Goal: Information Seeking & Learning: Learn about a topic

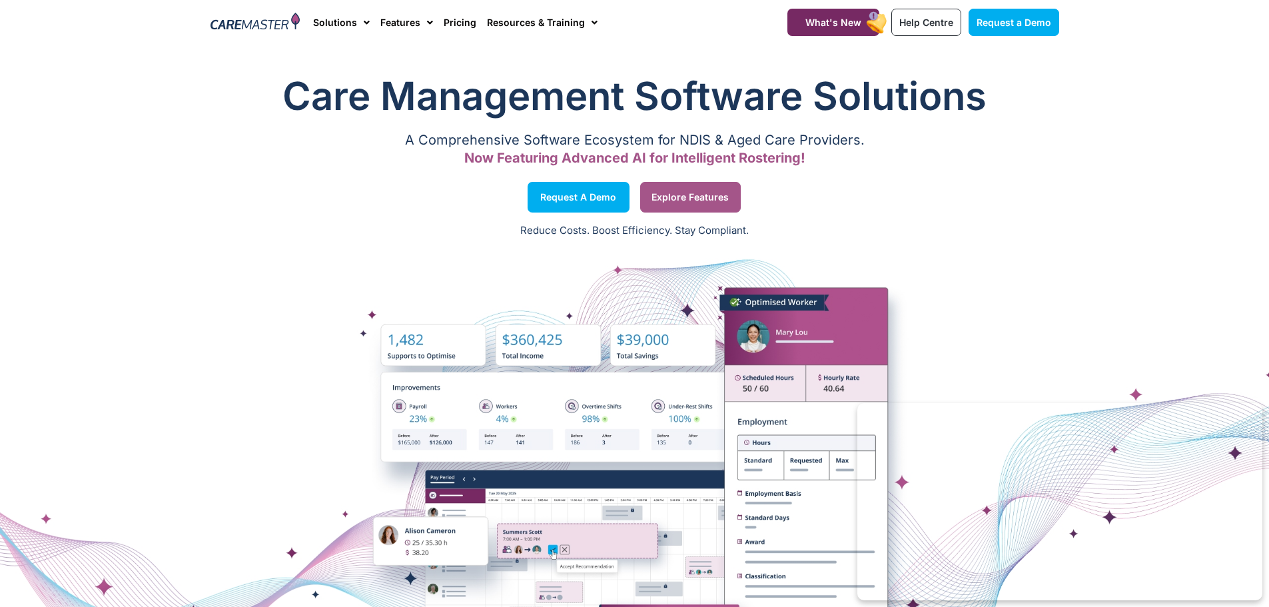
click at [689, 194] on span "Explore Features" at bounding box center [690, 197] width 77 height 7
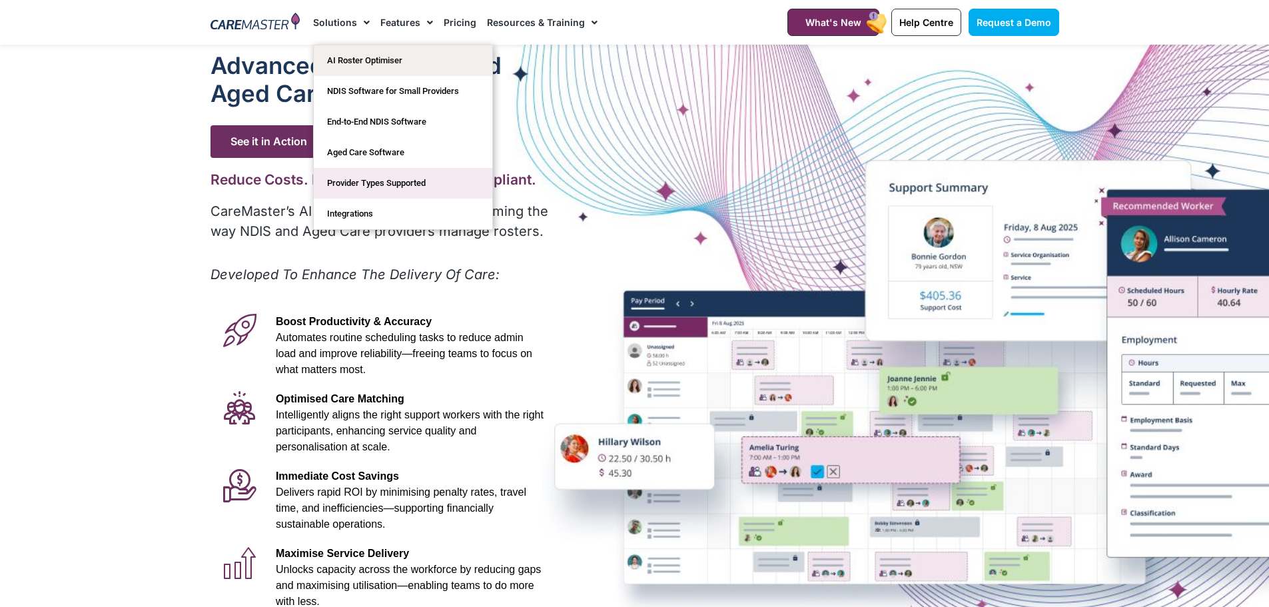
click at [392, 180] on link "Provider Types Supported" at bounding box center [403, 183] width 179 height 31
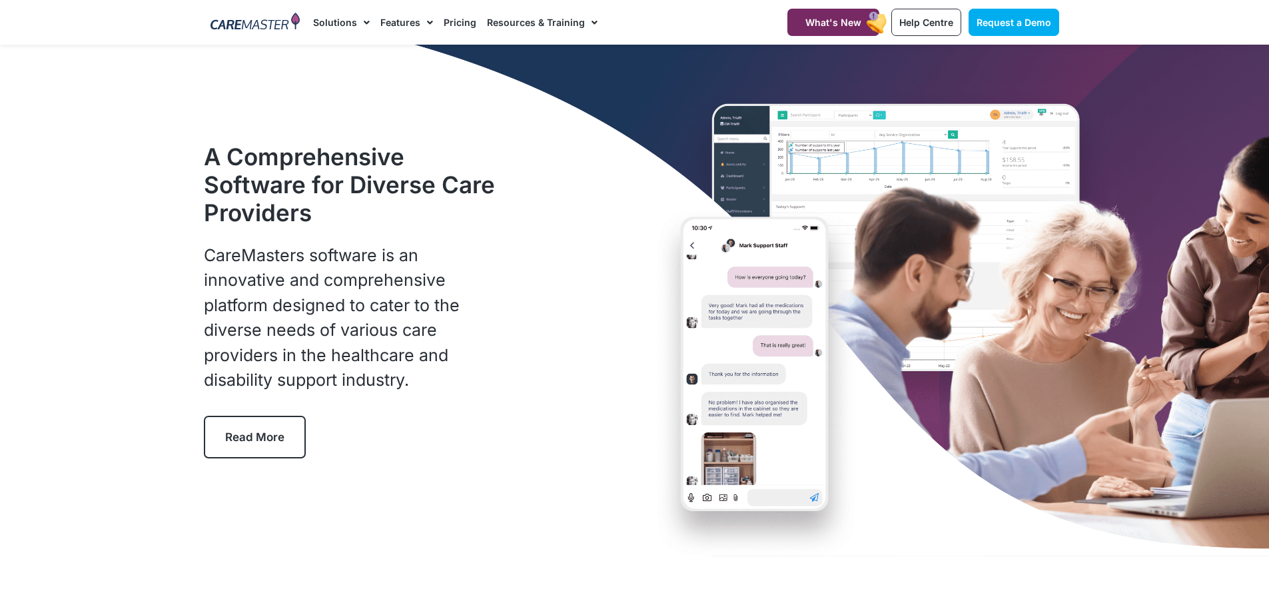
click at [241, 430] on span "Read More" at bounding box center [254, 436] width 59 height 13
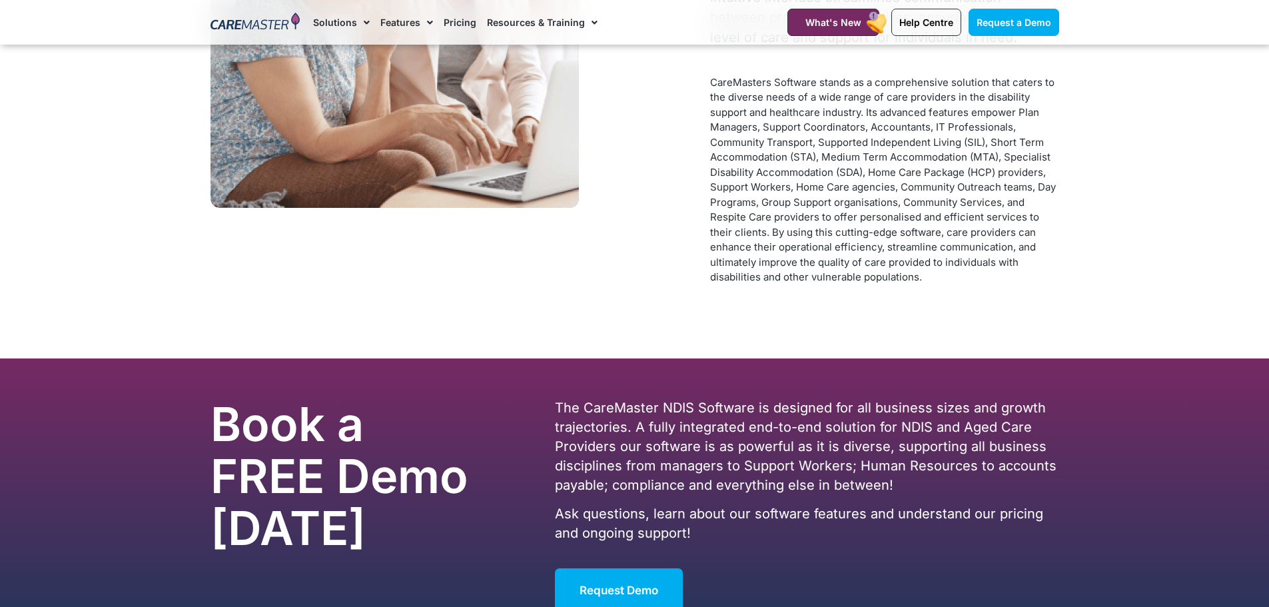
scroll to position [6792, 0]
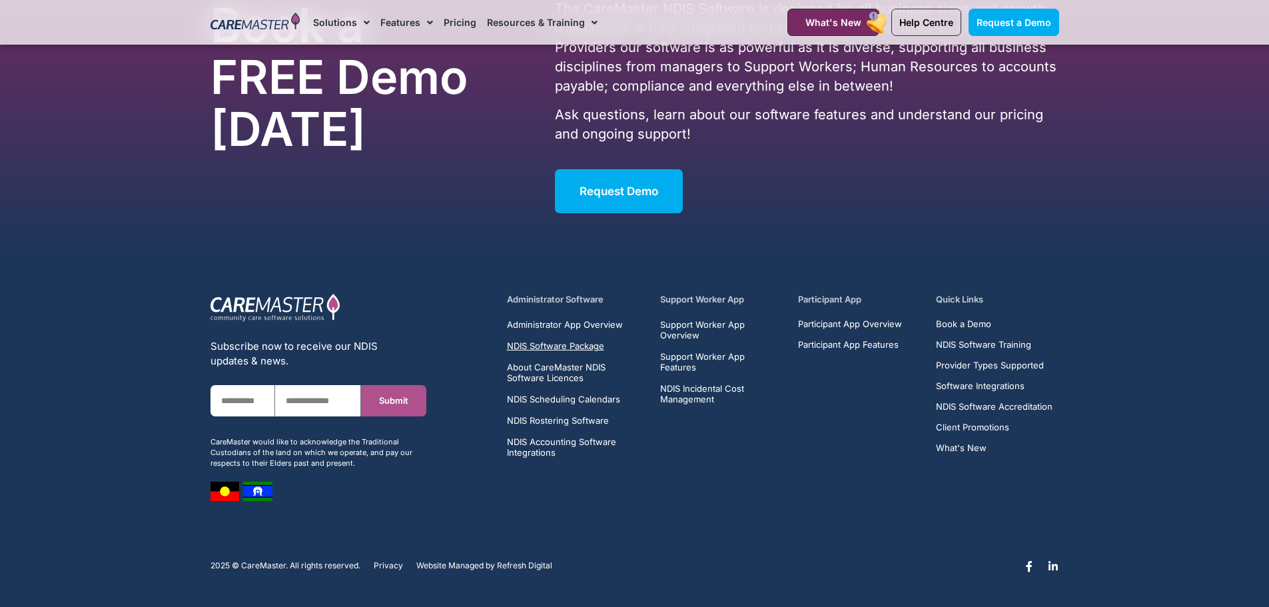
click at [542, 346] on span "NDIS Software Package" at bounding box center [555, 345] width 97 height 11
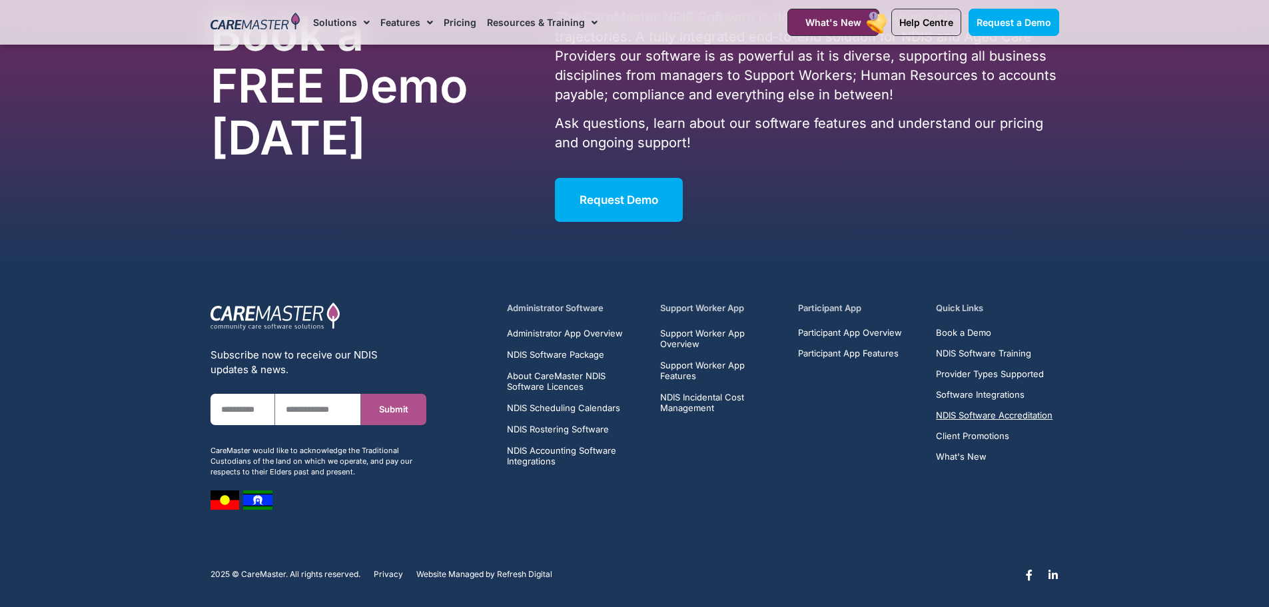
click at [977, 412] on span "NDIS Software Accreditation" at bounding box center [994, 415] width 117 height 10
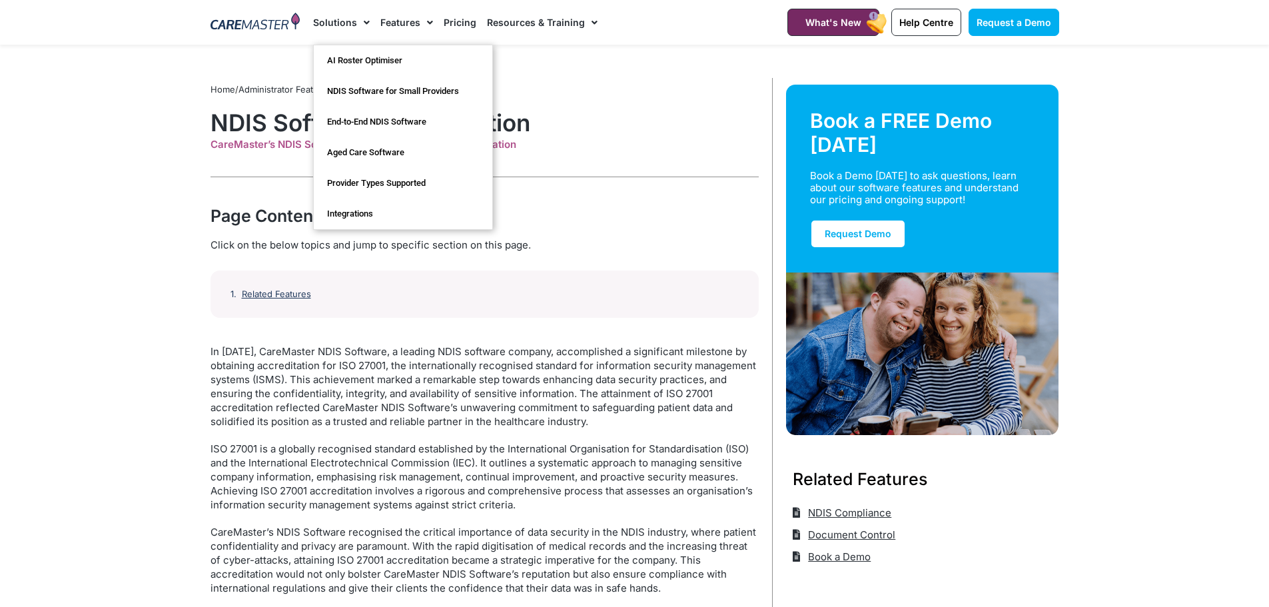
click at [332, 19] on link "Solutions" at bounding box center [341, 22] width 57 height 45
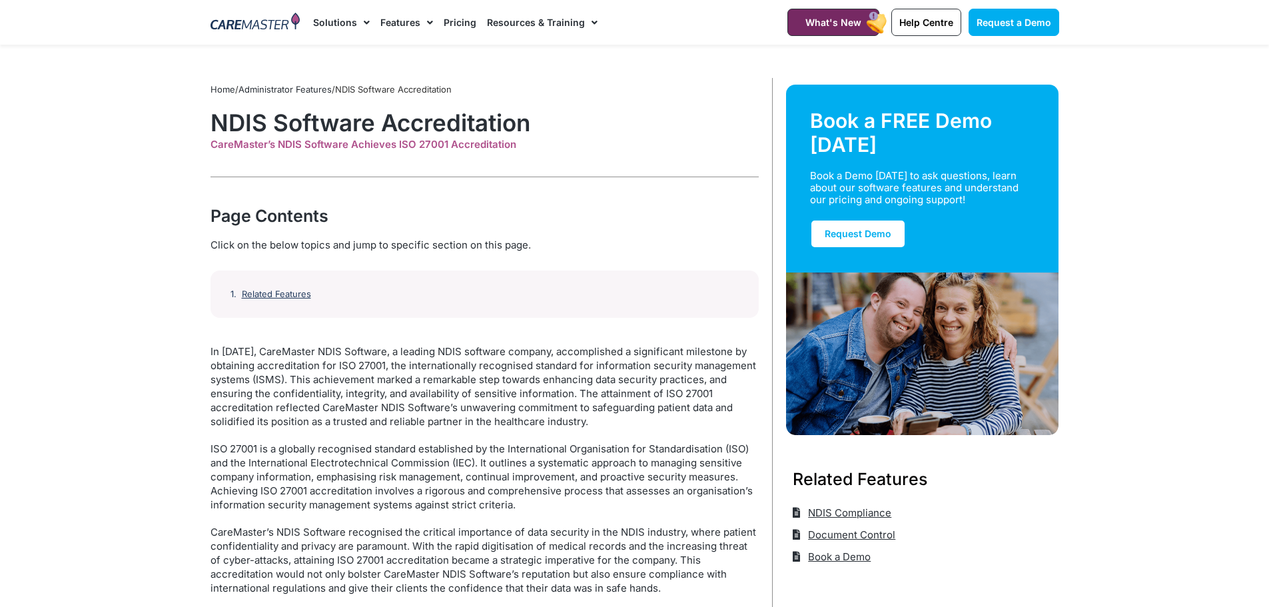
click at [332, 19] on link "Solutions" at bounding box center [341, 22] width 57 height 45
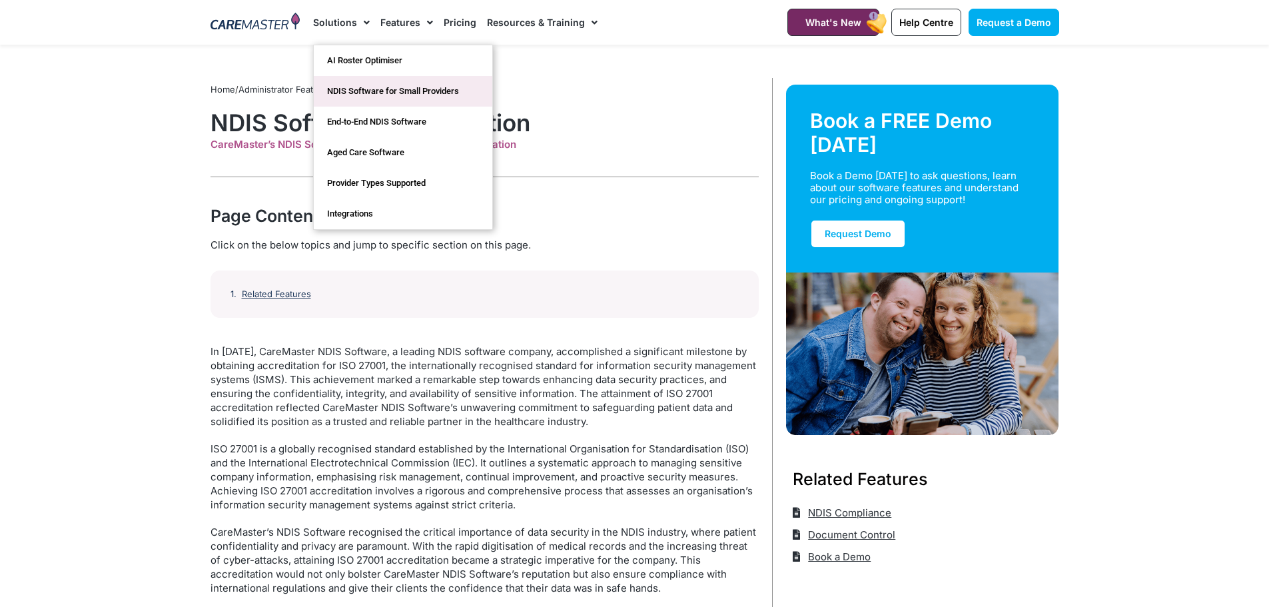
click at [373, 93] on link "NDIS Software for Small Providers" at bounding box center [403, 91] width 179 height 31
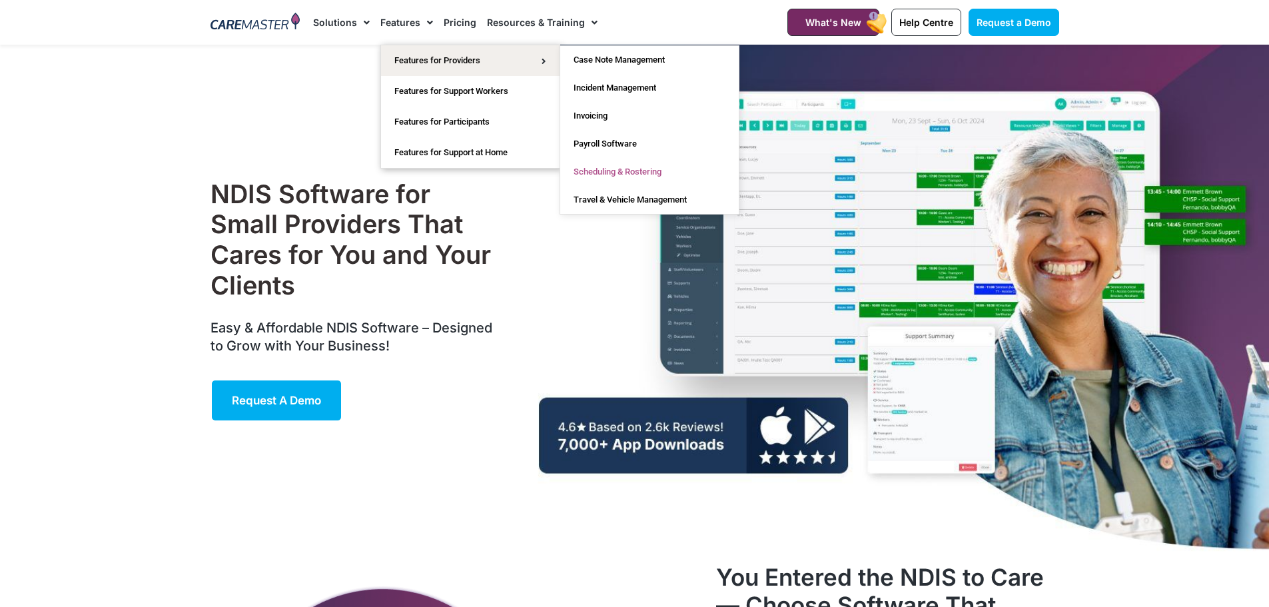
click at [615, 171] on link "Scheduling & Rostering" at bounding box center [649, 172] width 179 height 28
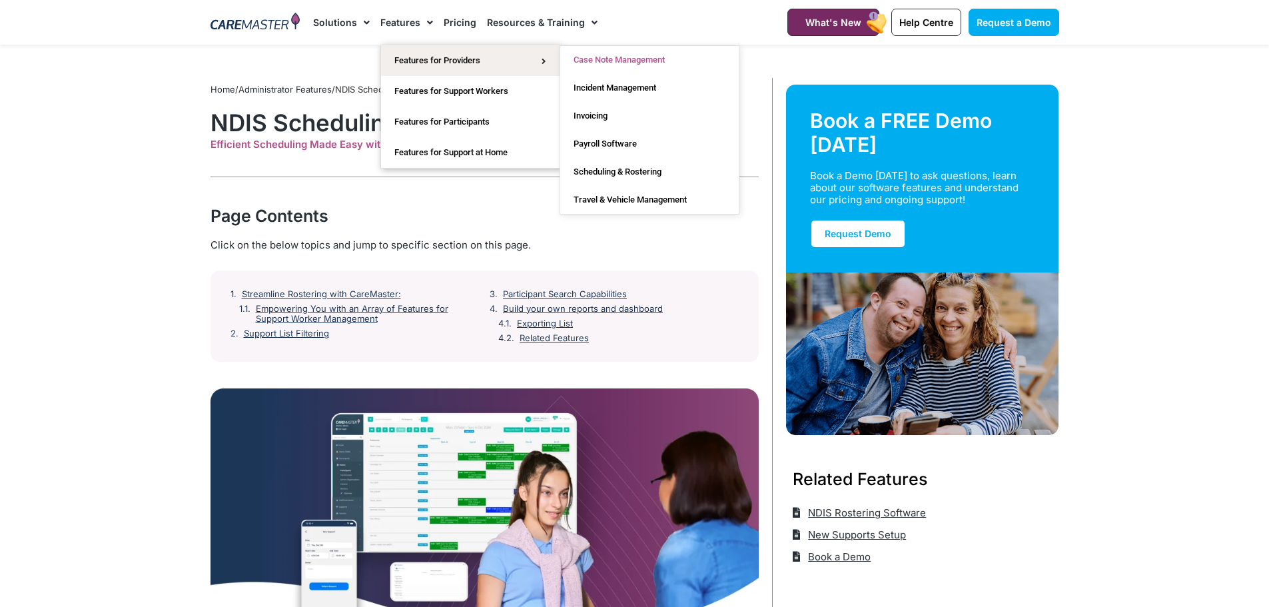
click at [616, 59] on link "Case Note Management" at bounding box center [649, 60] width 179 height 28
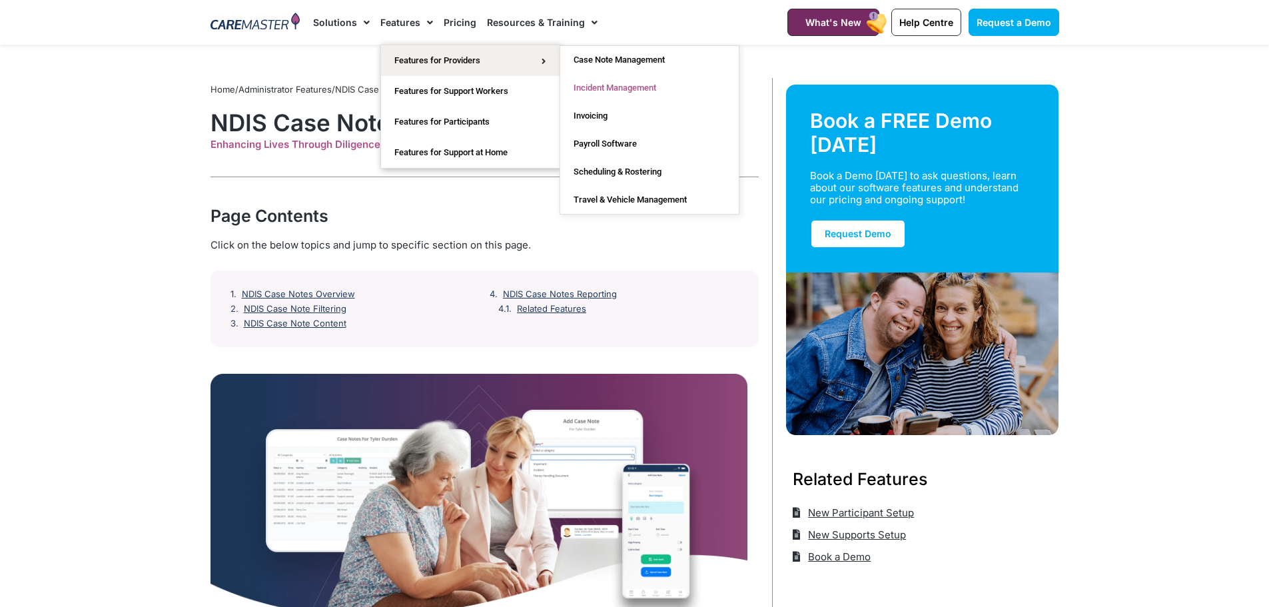
click at [619, 83] on link "Incident Management" at bounding box center [649, 88] width 179 height 28
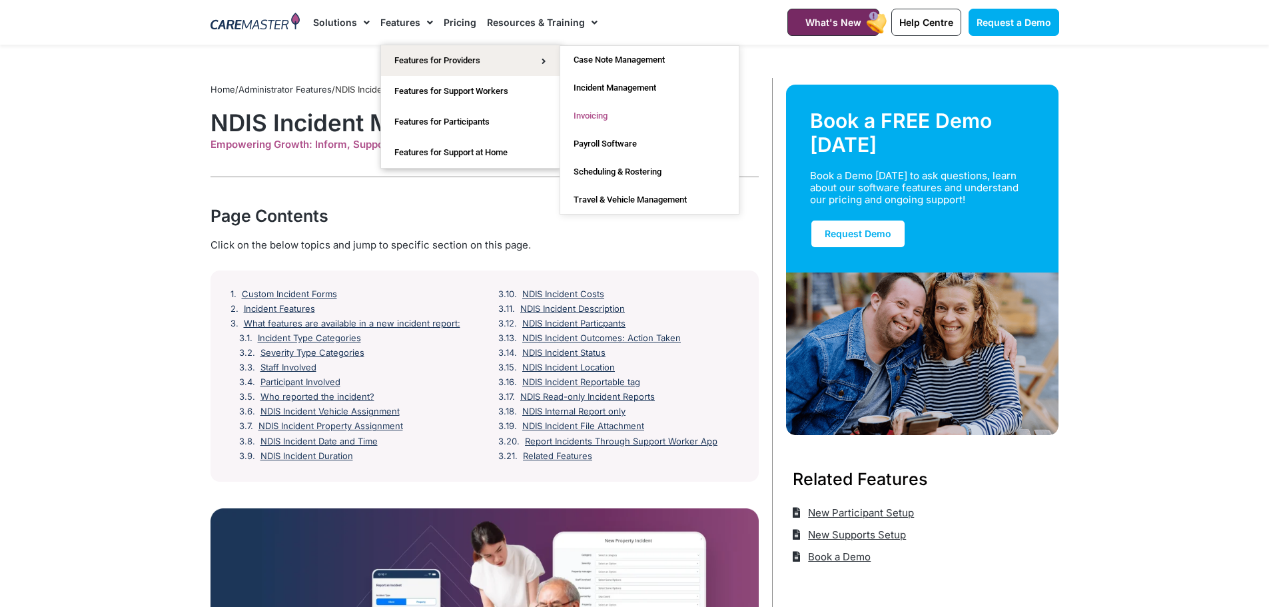
click at [592, 117] on link "Invoicing" at bounding box center [649, 116] width 179 height 28
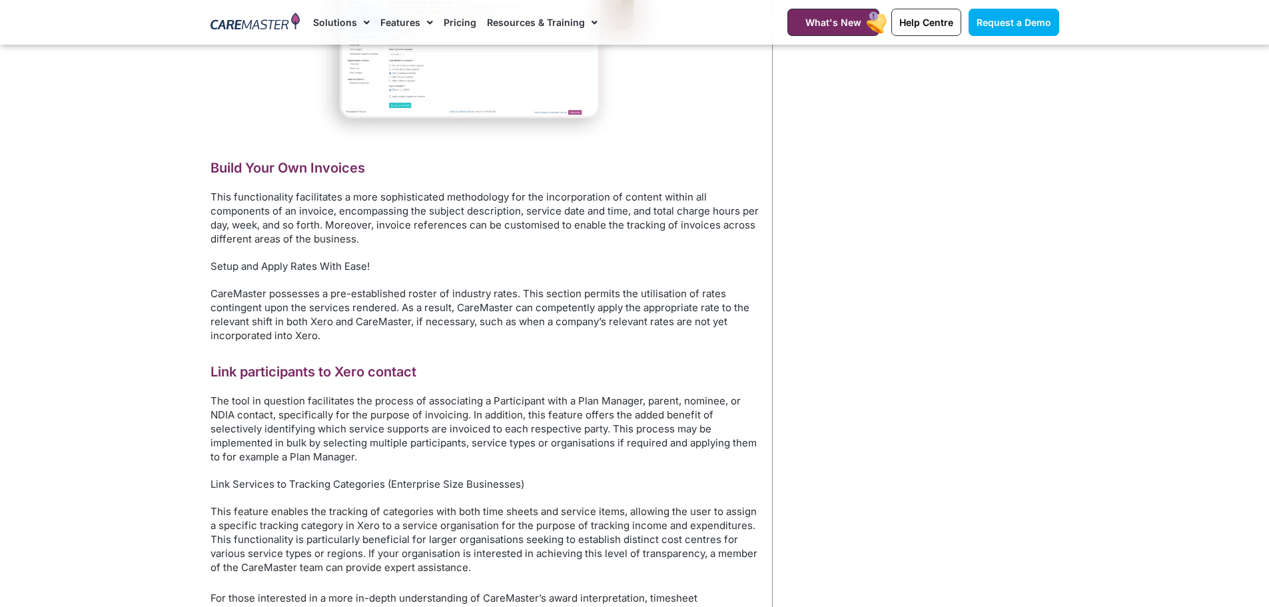
scroll to position [1599, 0]
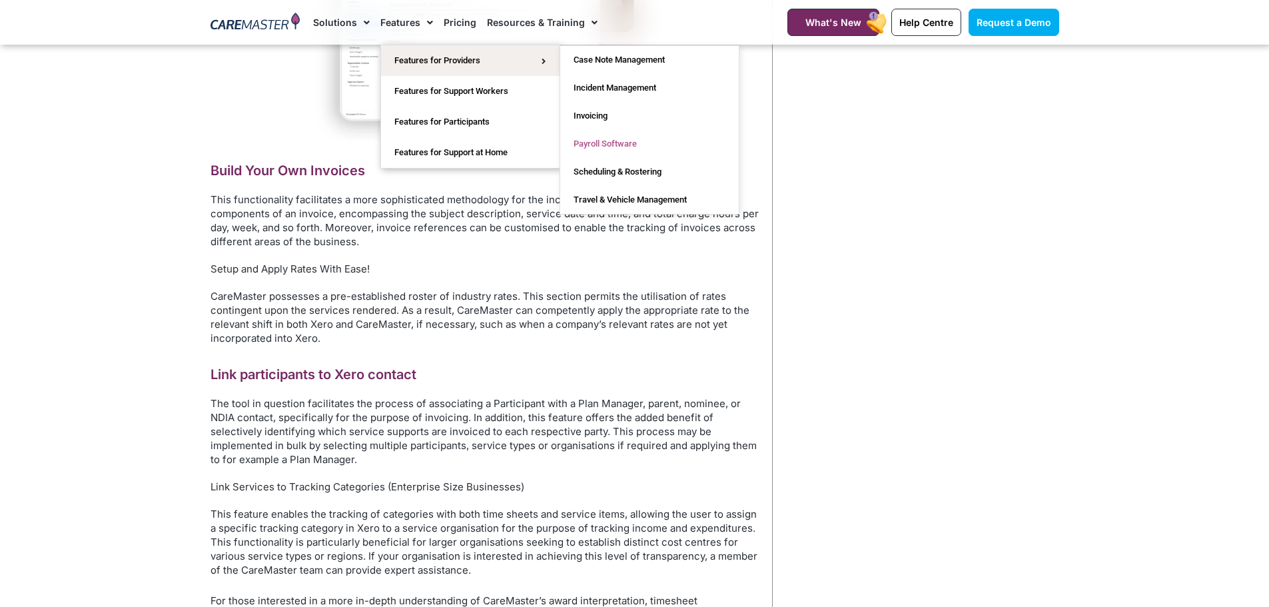
click at [606, 142] on link "Payroll Software" at bounding box center [649, 144] width 179 height 28
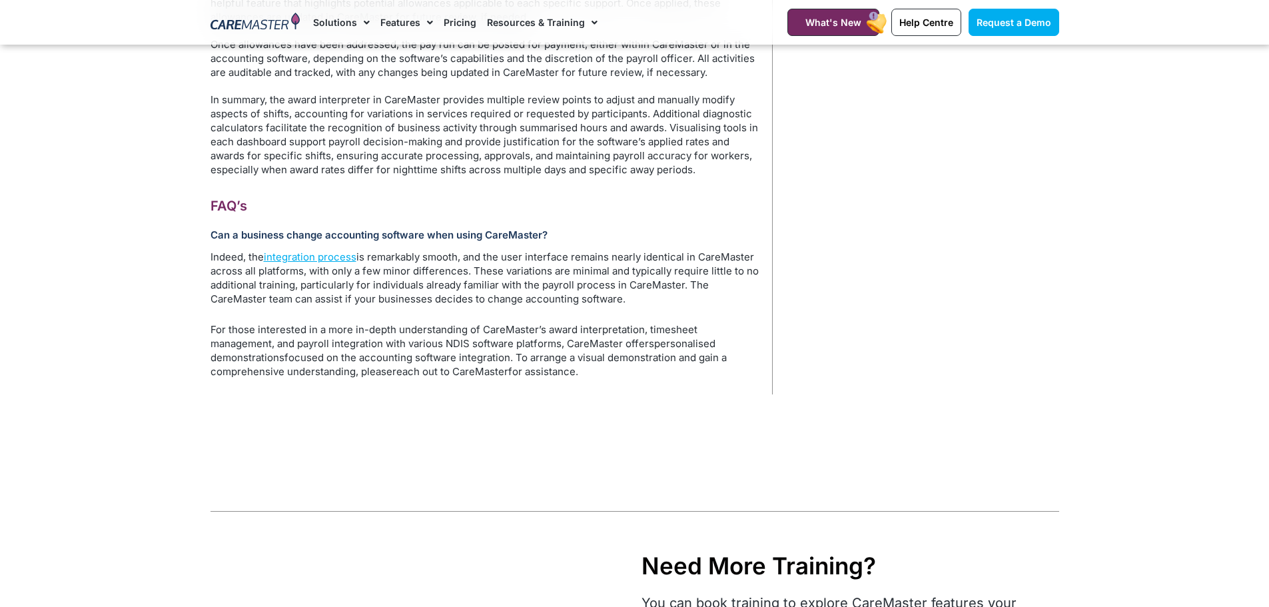
scroll to position [3798, 0]
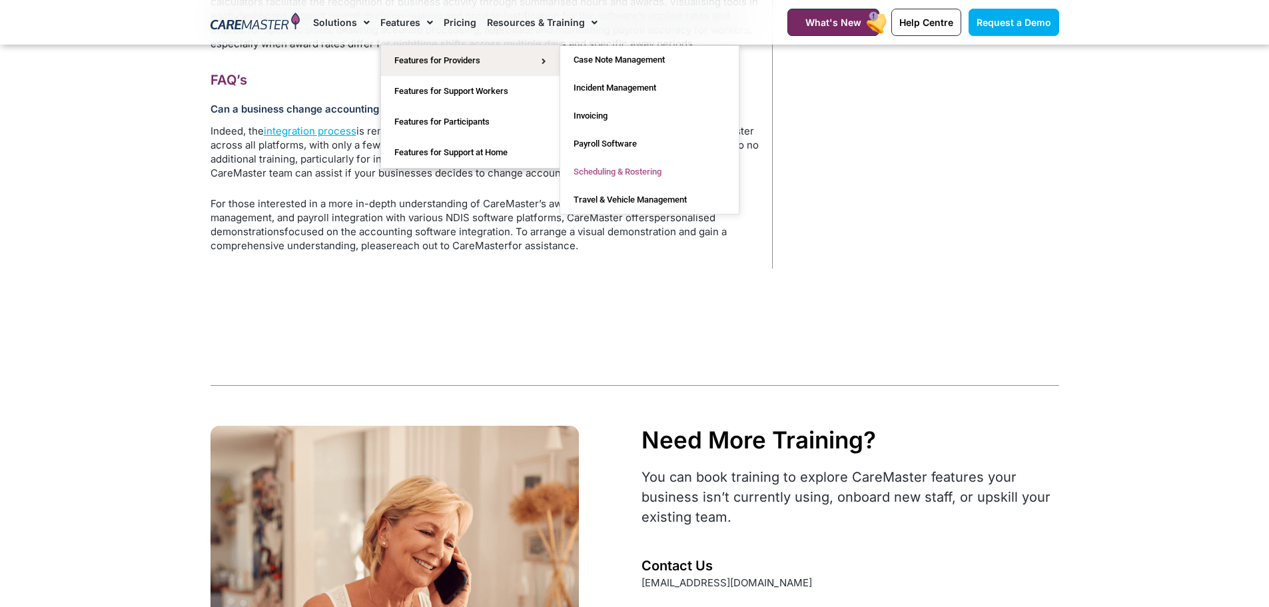
click at [599, 171] on link "Scheduling & Rostering" at bounding box center [649, 172] width 179 height 28
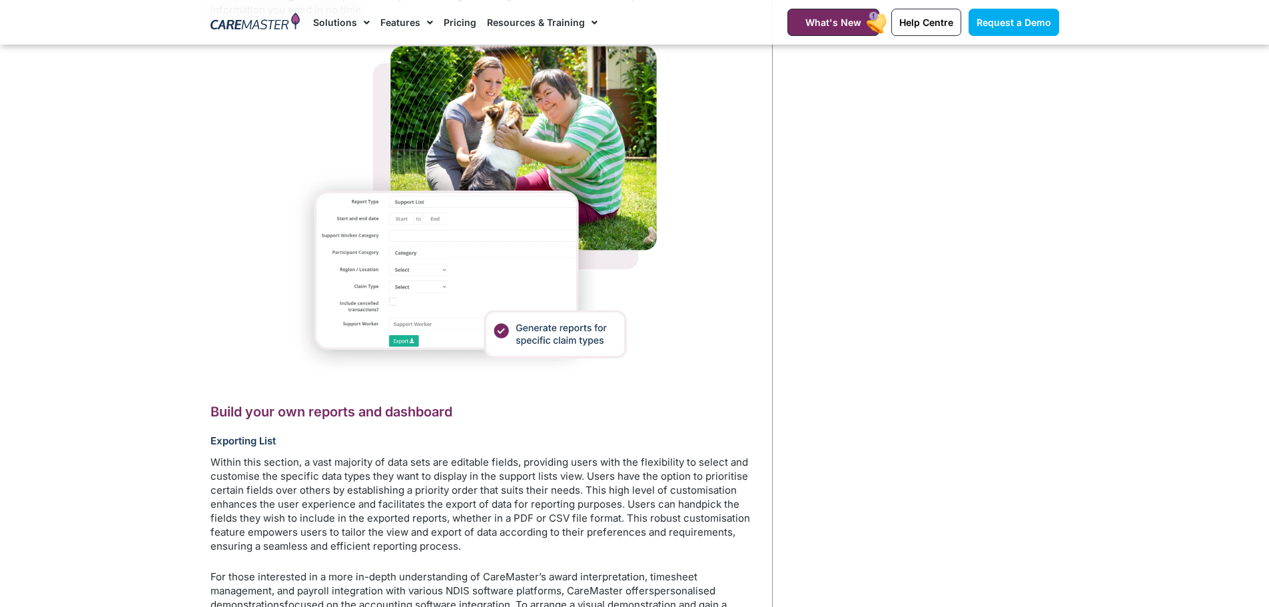
scroll to position [3464, 0]
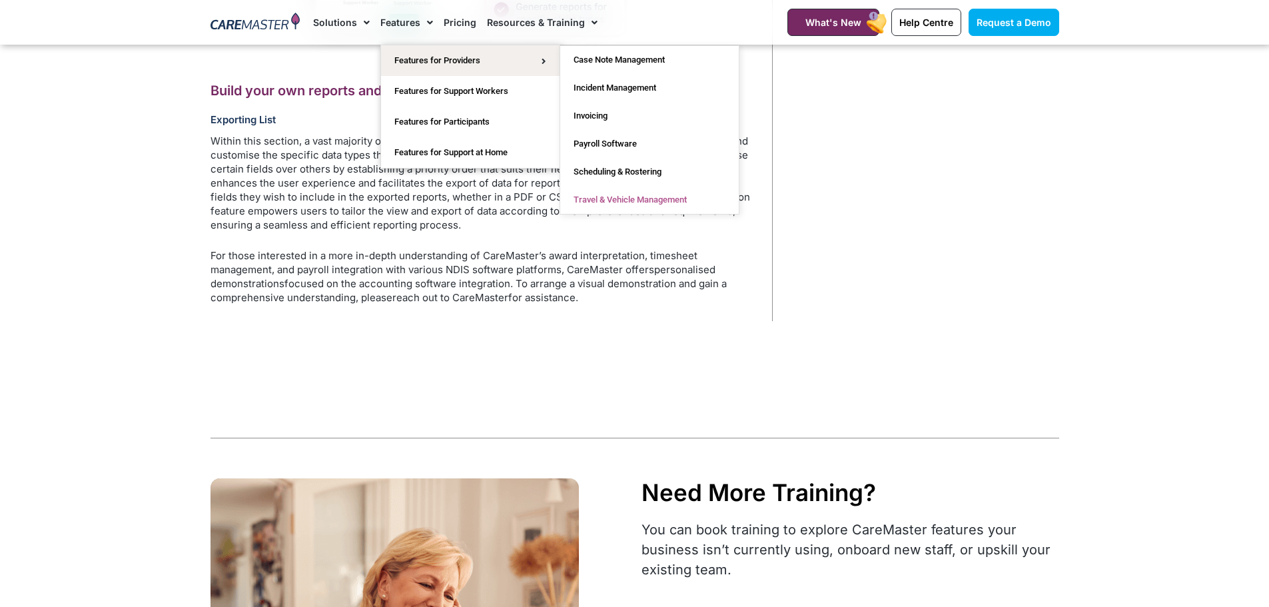
click at [610, 199] on link "Travel & Vehicle Management" at bounding box center [649, 200] width 179 height 28
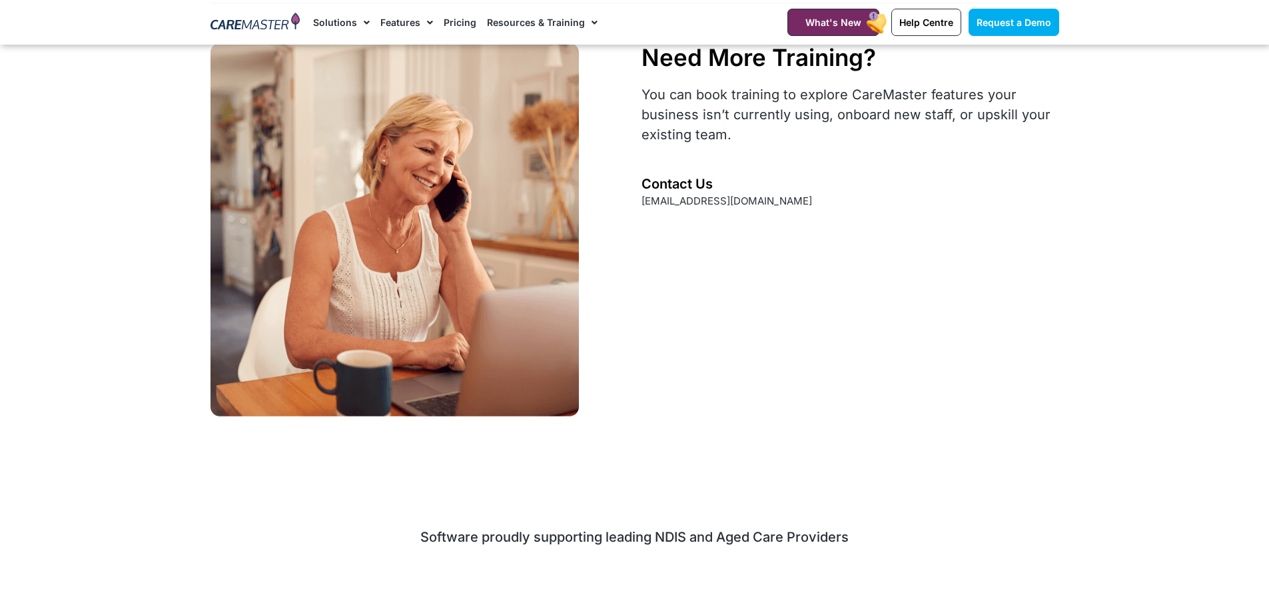
scroll to position [2398, 0]
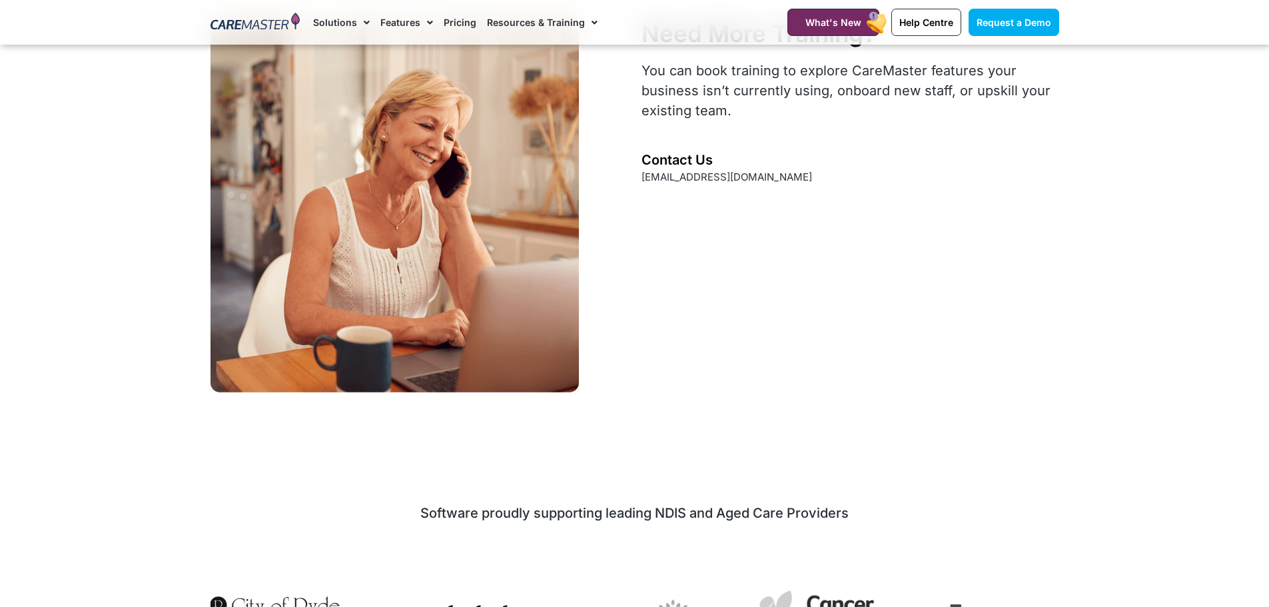
click at [464, 24] on link "Pricing" at bounding box center [460, 22] width 33 height 45
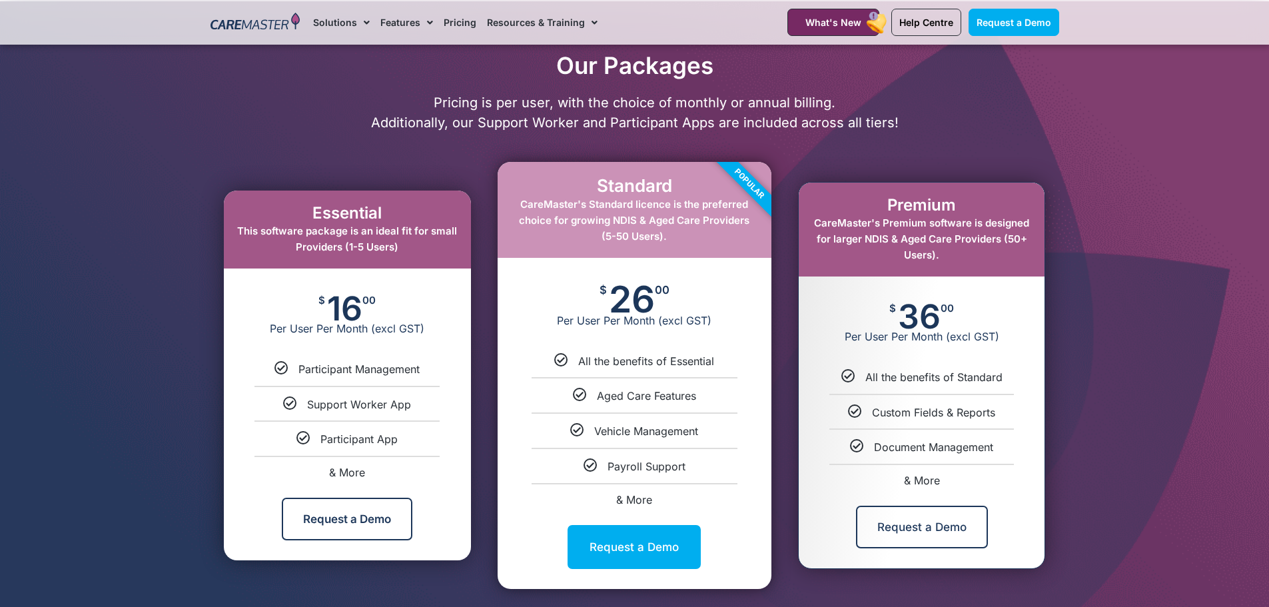
scroll to position [600, 0]
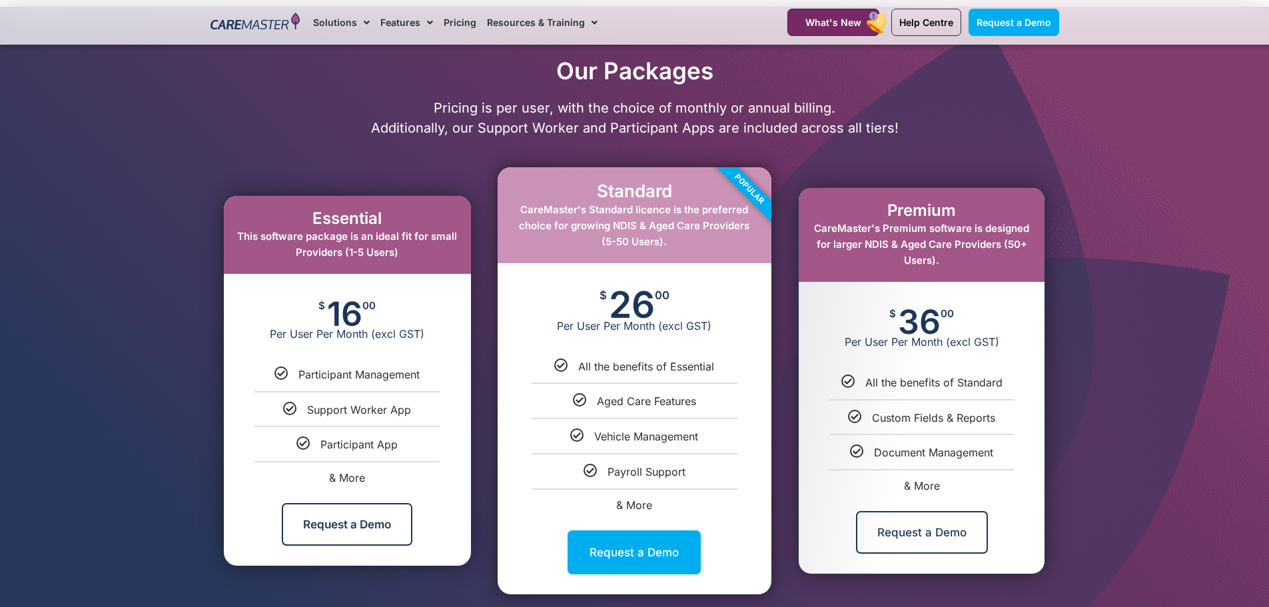
click at [919, 484] on span "& More" at bounding box center [922, 485] width 36 height 13
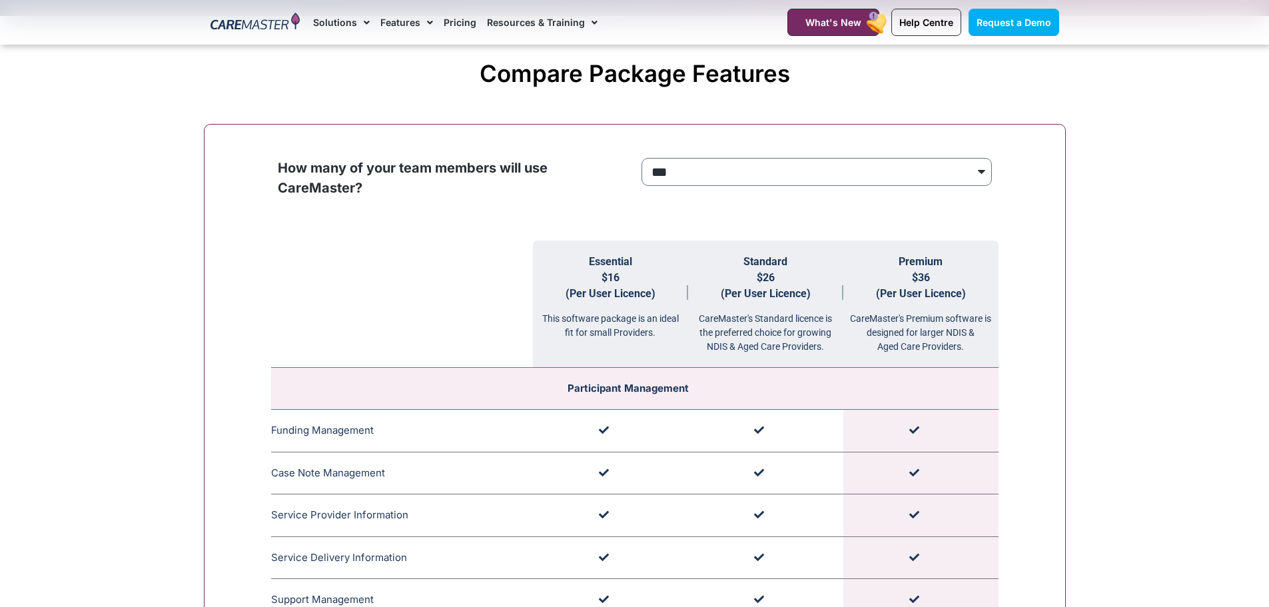
scroll to position [1276, 0]
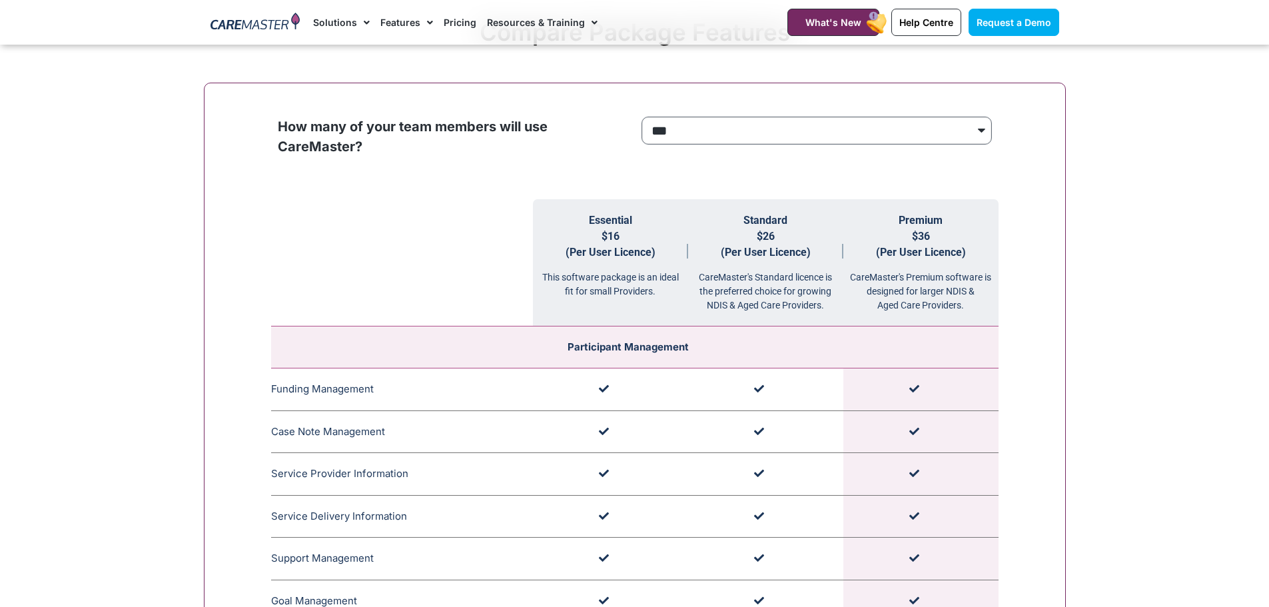
click at [975, 133] on select "**********" at bounding box center [817, 131] width 350 height 28
click at [642, 117] on select "**********" at bounding box center [817, 131] width 350 height 28
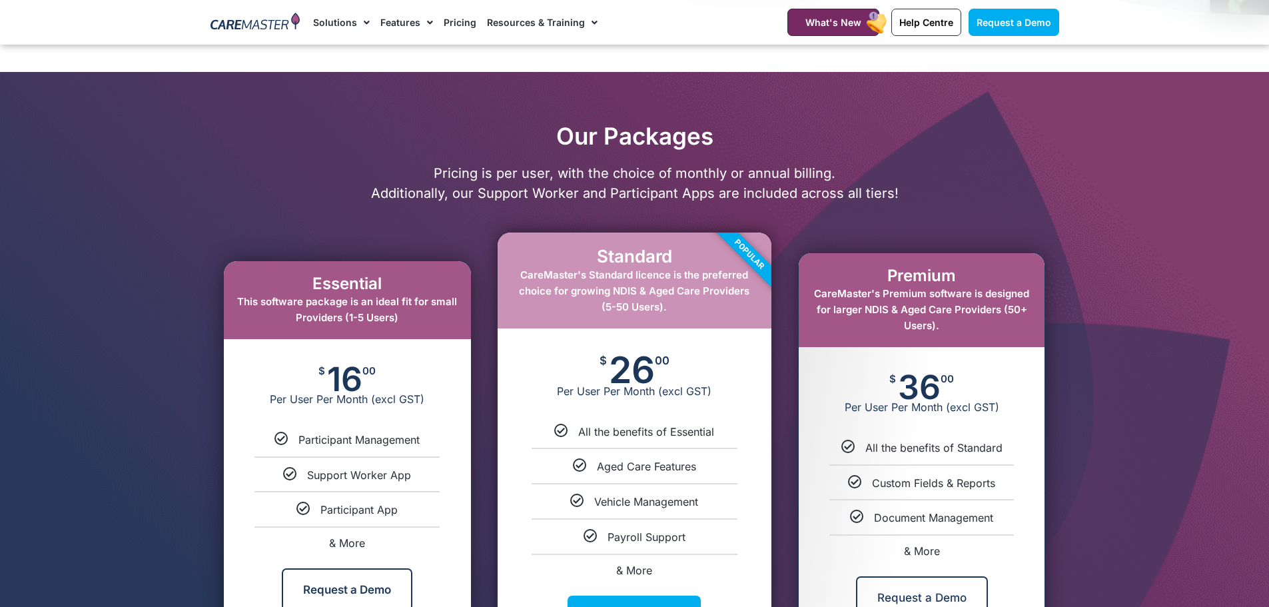
scroll to position [676, 0]
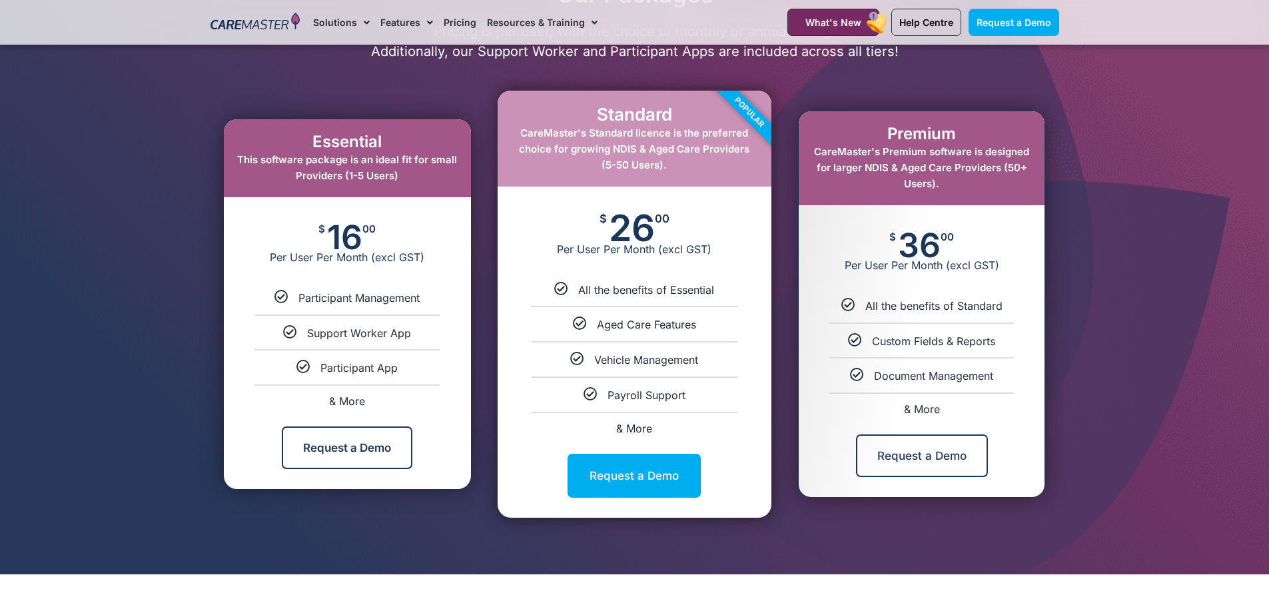
click at [347, 402] on link "& More" at bounding box center [347, 400] width 36 height 13
select select "***"
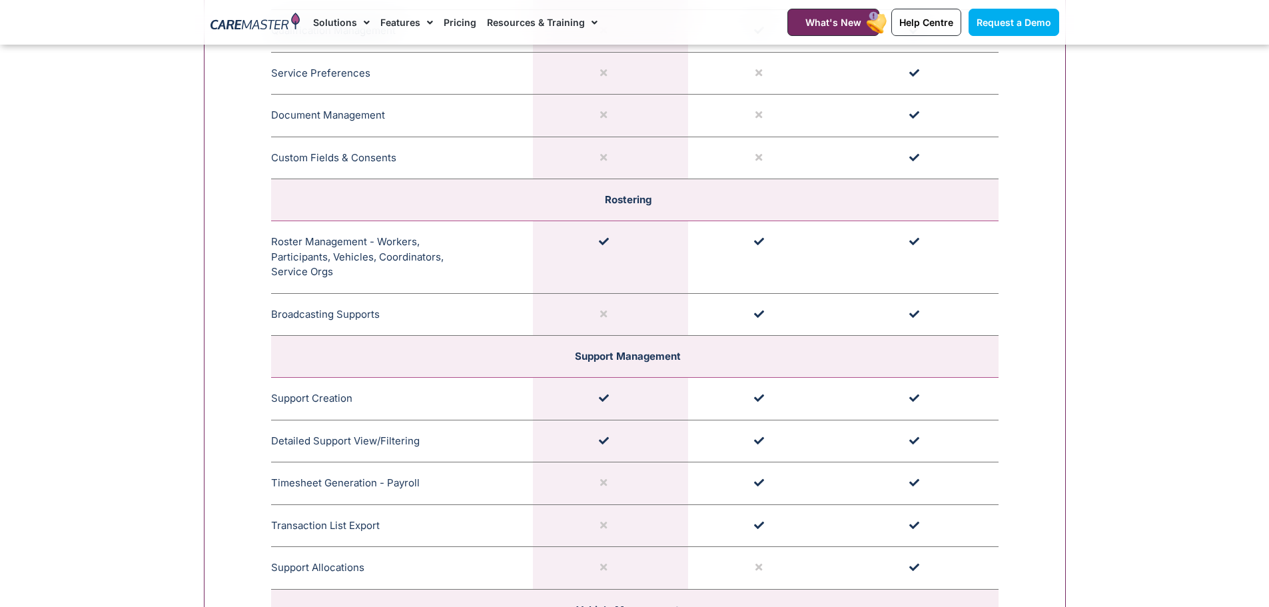
scroll to position [2272, 0]
